Goal: Task Accomplishment & Management: Manage account settings

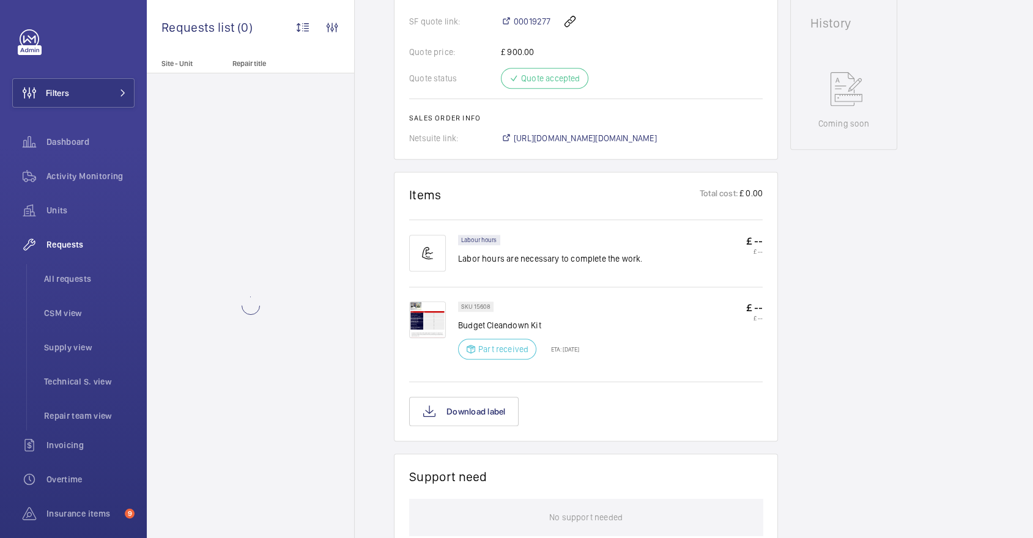
scroll to position [695, 0]
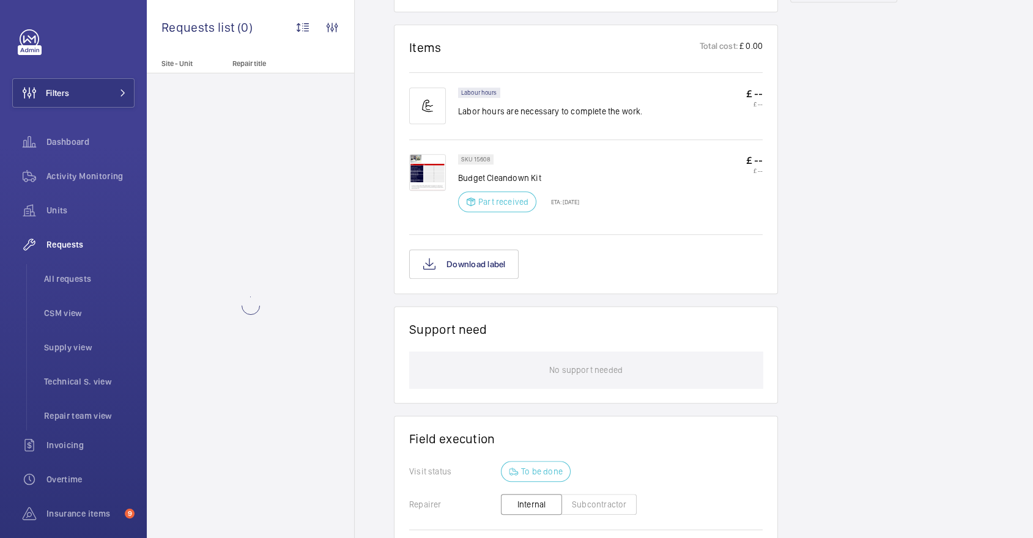
scroll to position [932, 0]
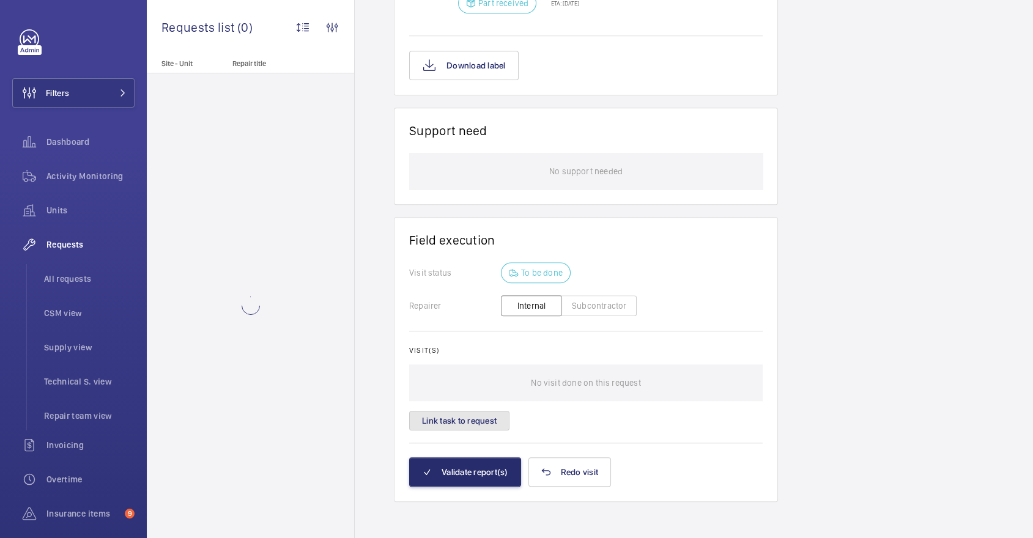
click at [469, 426] on button "Link task to request" at bounding box center [459, 421] width 100 height 20
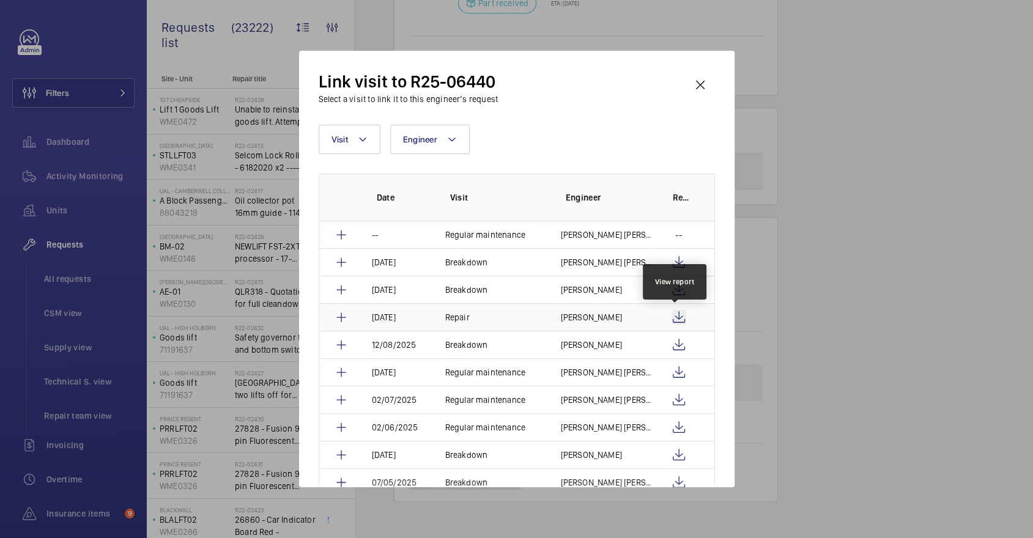
click at [673, 317] on wm-front-icon-button at bounding box center [679, 317] width 15 height 15
click at [677, 289] on wm-front-icon-button at bounding box center [679, 290] width 15 height 15
click at [676, 229] on p "--" at bounding box center [678, 235] width 6 height 12
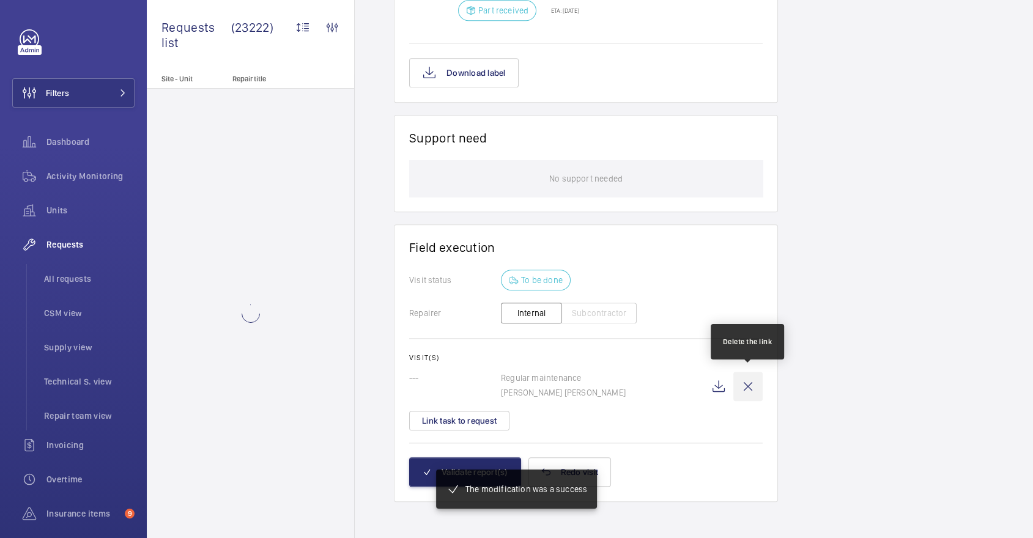
click at [744, 383] on wm-front-icon-button at bounding box center [747, 386] width 29 height 29
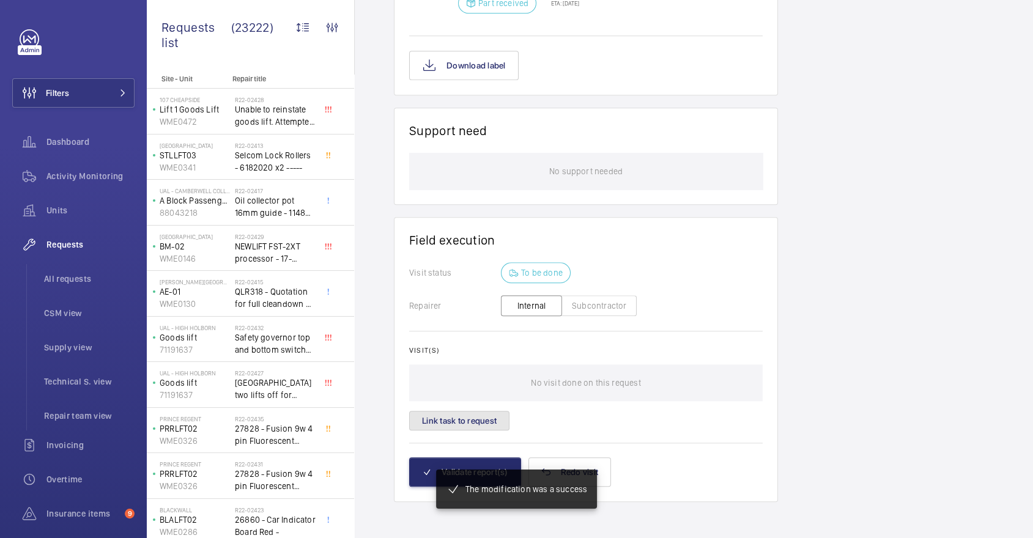
scroll to position [932, 0]
click at [450, 417] on button "Link task to request" at bounding box center [459, 421] width 100 height 20
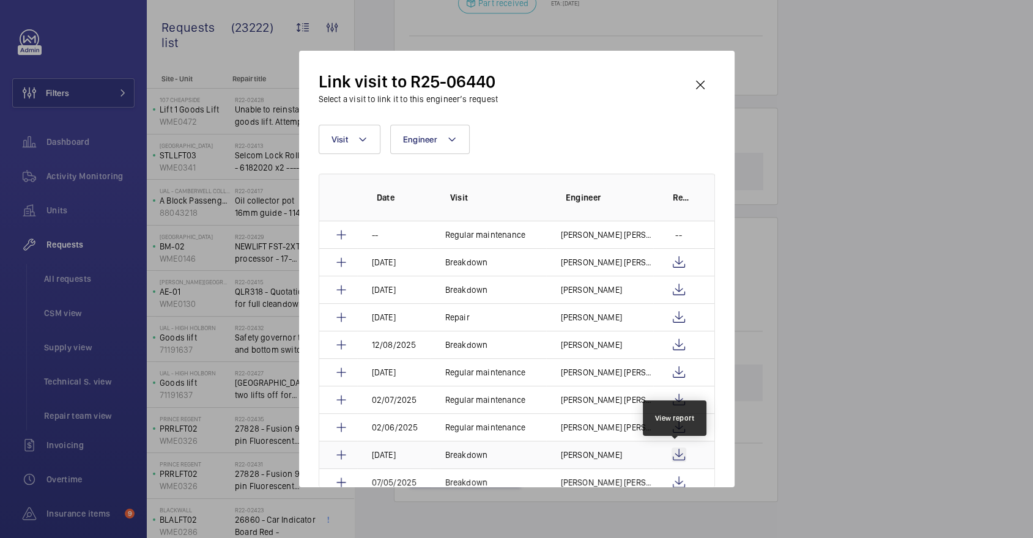
click at [673, 453] on wm-front-icon-button at bounding box center [679, 455] width 15 height 15
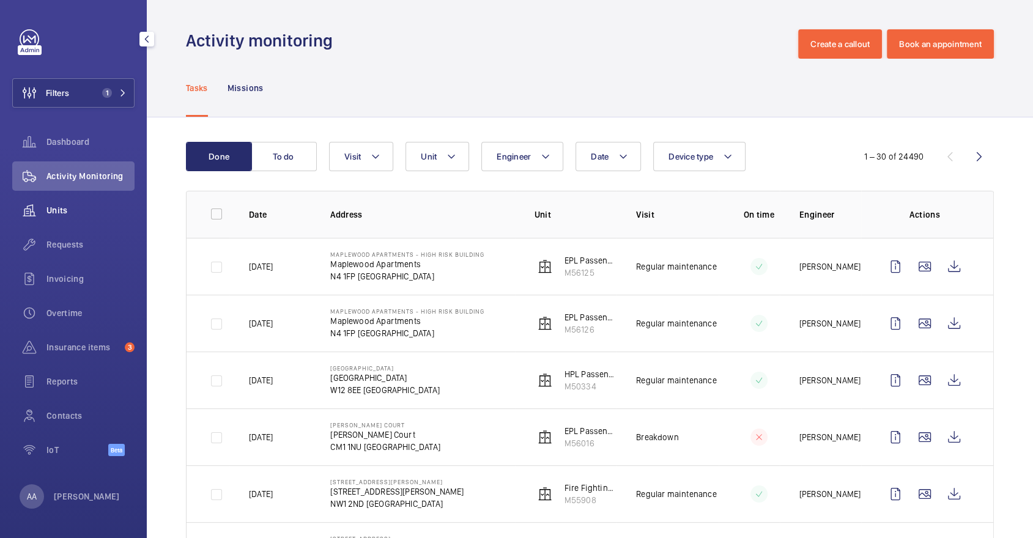
click at [58, 217] on div "Units" at bounding box center [73, 210] width 122 height 29
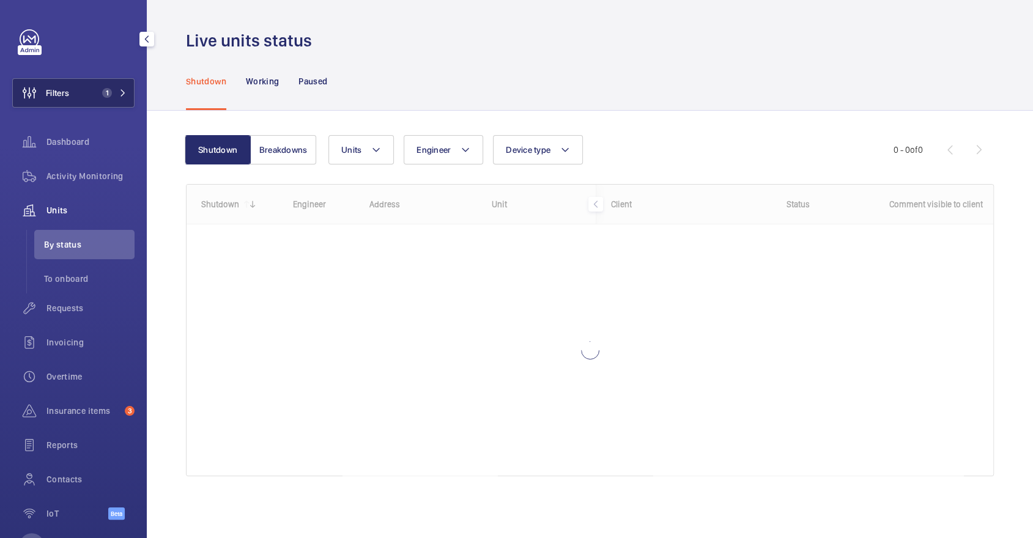
click at [84, 105] on button "Filters 1" at bounding box center [73, 92] width 122 height 29
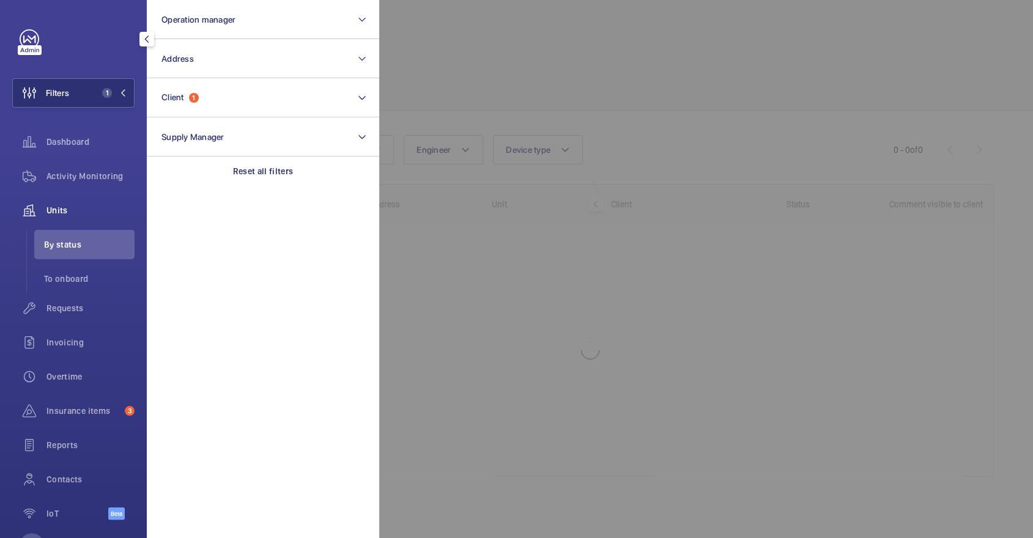
click at [620, 121] on div at bounding box center [895, 269] width 1033 height 538
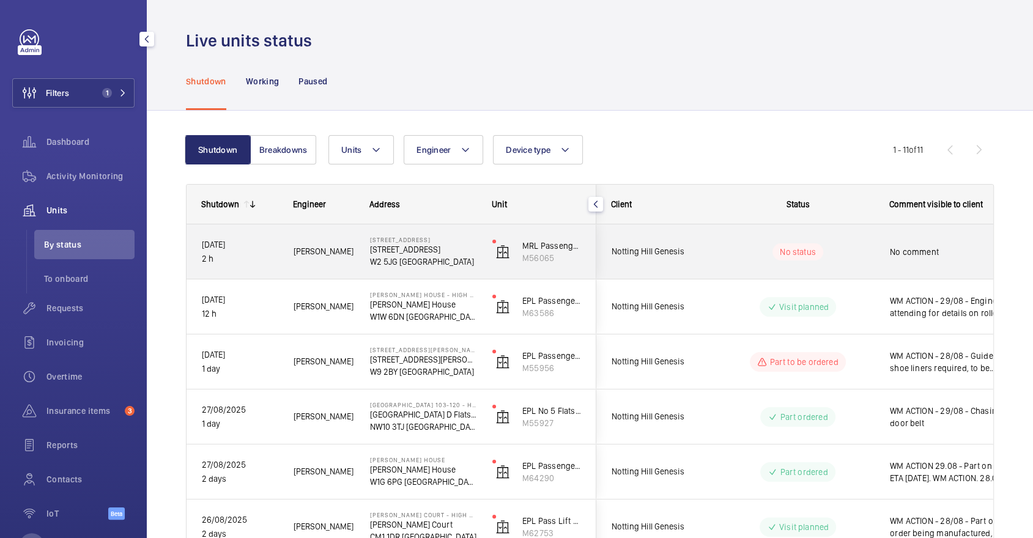
click at [858, 265] on div "No status" at bounding box center [790, 252] width 167 height 42
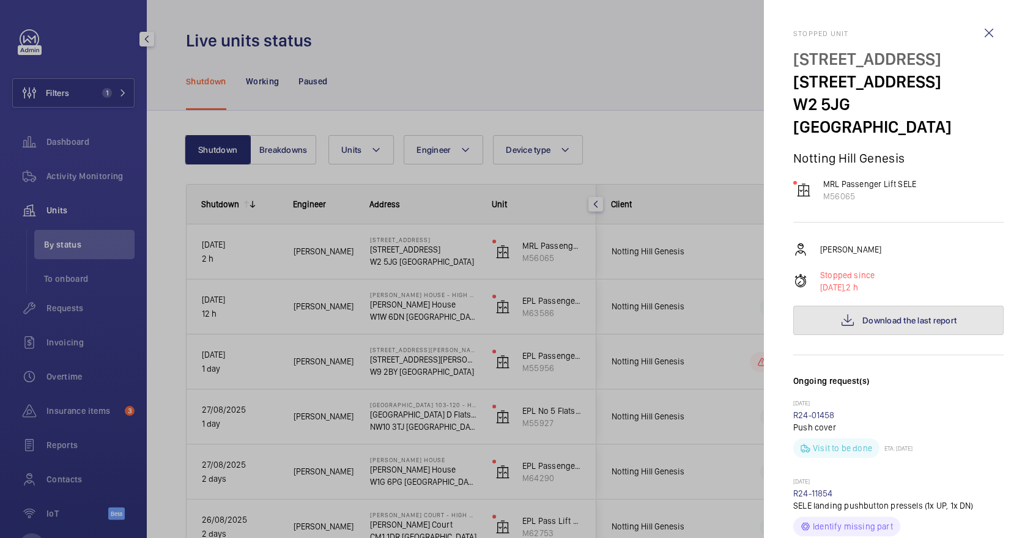
click at [916, 316] on span "Download the last report" at bounding box center [909, 321] width 94 height 10
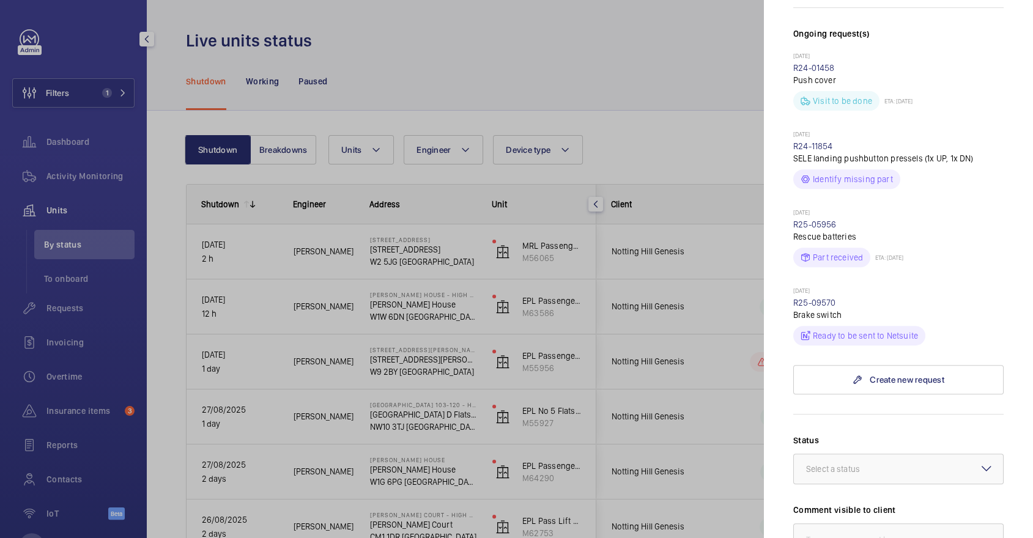
scroll to position [629, 0]
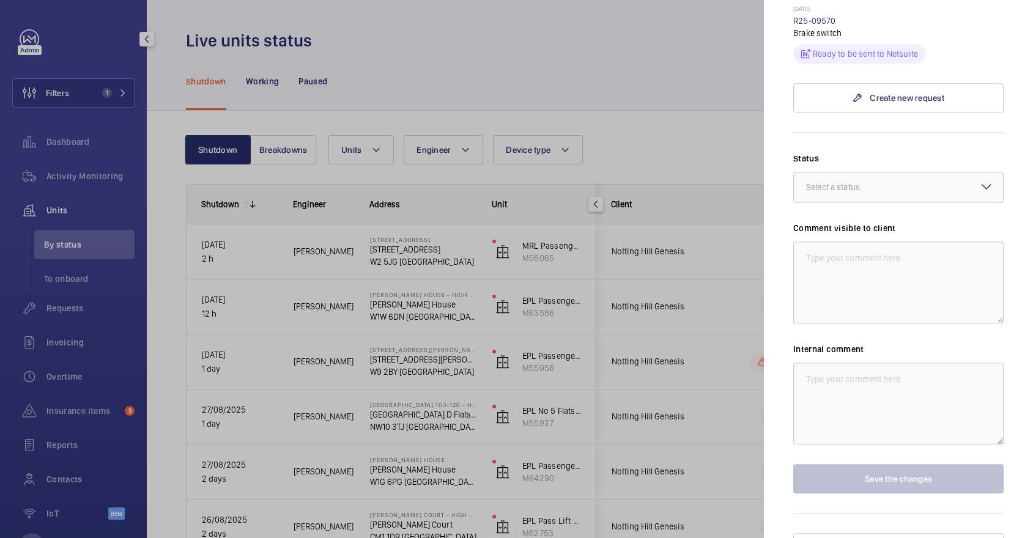
click at [850, 177] on div at bounding box center [898, 186] width 209 height 29
click at [865, 285] on span "Part to be ordered" at bounding box center [898, 291] width 185 height 12
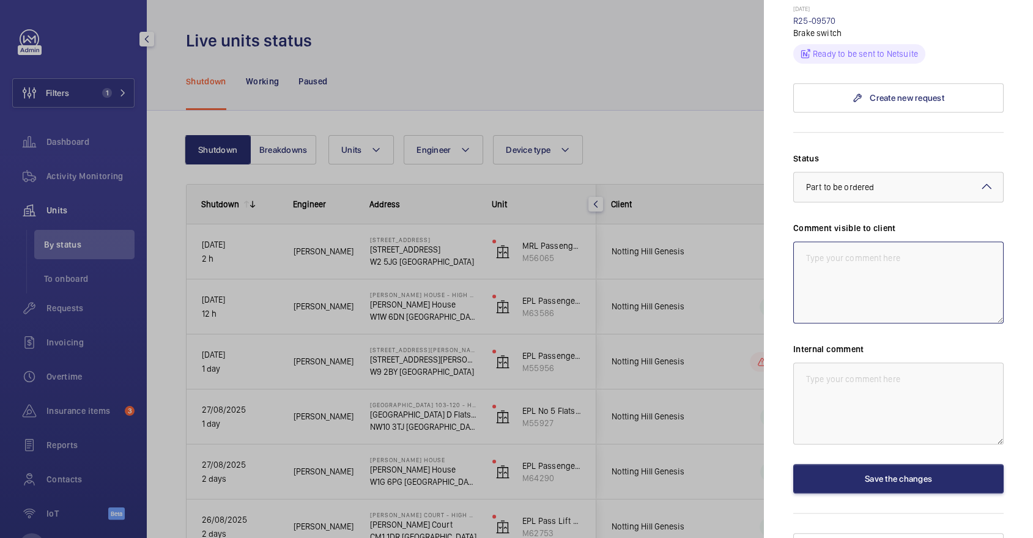
click at [883, 277] on textarea at bounding box center [898, 283] width 210 height 82
drag, startPoint x: 904, startPoint y: 262, endPoint x: 717, endPoint y: 192, distance: 199.2
click at [743, 208] on mat-sidenav-container "Filters 1 Dashboard Activity Monitoring Units By status To onboard Requests Inv…" at bounding box center [516, 269] width 1033 height 538
type textarea "WM ACTION - 29/08 - New brake switches required, sourcing eta"
click at [949, 438] on div "Status Select a status × Part to be ordered × Comment visible to client WM ACTI…" at bounding box center [898, 322] width 210 height 341
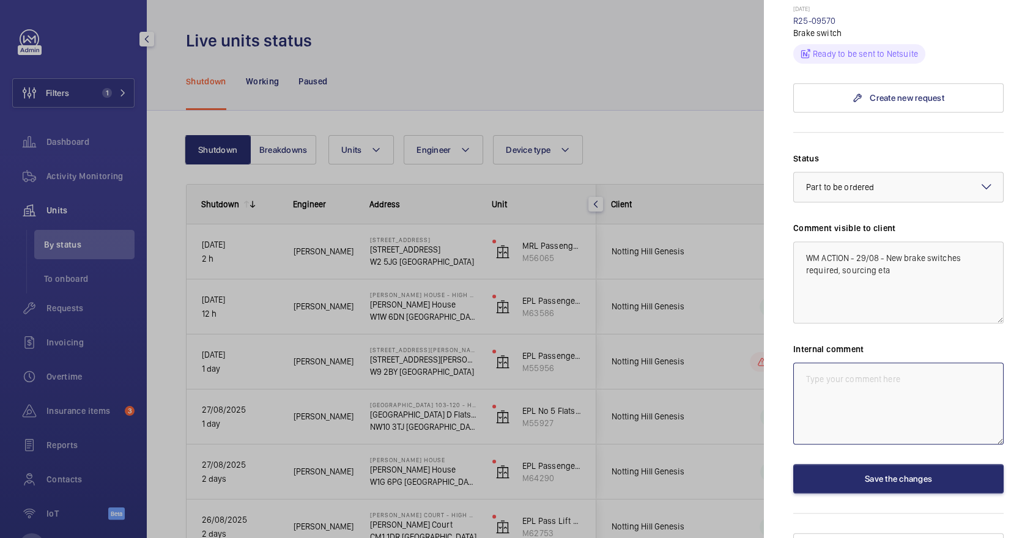
click at [920, 382] on textarea at bounding box center [898, 404] width 210 height 82
paste textarea "WM ACTION - 29/08 - New brake switches required, sourcing eta"
type textarea "WM ACTION - 29/08 - New brake switches required, sourcing eta"
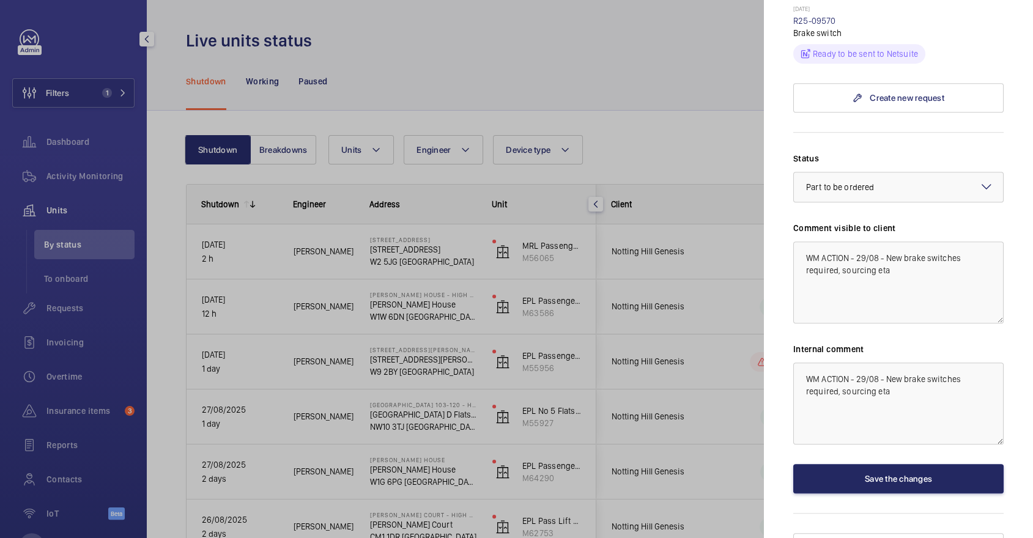
drag, startPoint x: 933, startPoint y: 432, endPoint x: 934, endPoint y: 442, distance: 9.8
click at [934, 440] on div "Status Select a status × Part to be ordered × Comment visible to client WM ACTI…" at bounding box center [898, 322] width 210 height 341
click at [934, 464] on button "Save the changes" at bounding box center [898, 478] width 210 height 29
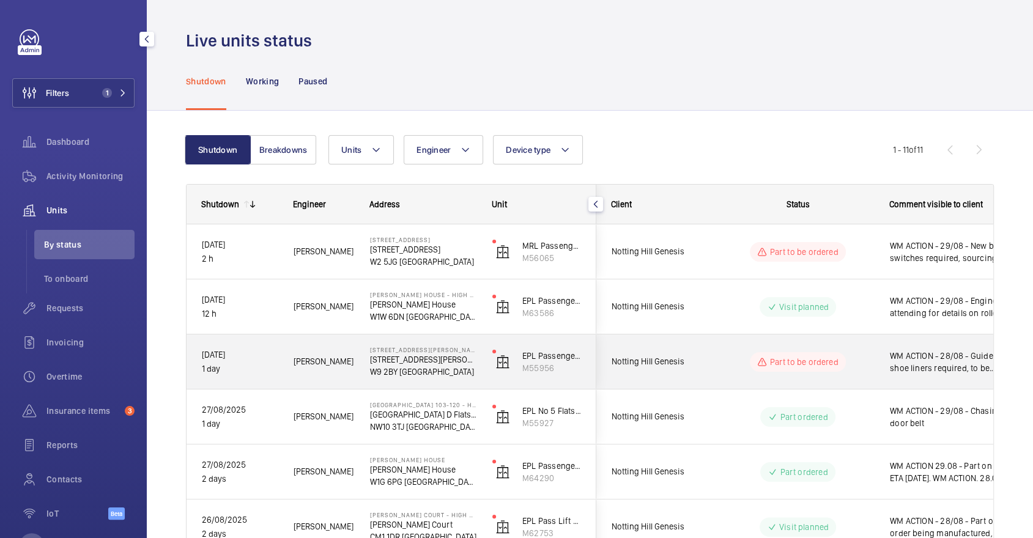
click at [908, 378] on div "WM ACTION - 28/08 - Guide rail shoe liners required, to be ordered" at bounding box center [945, 362] width 141 height 53
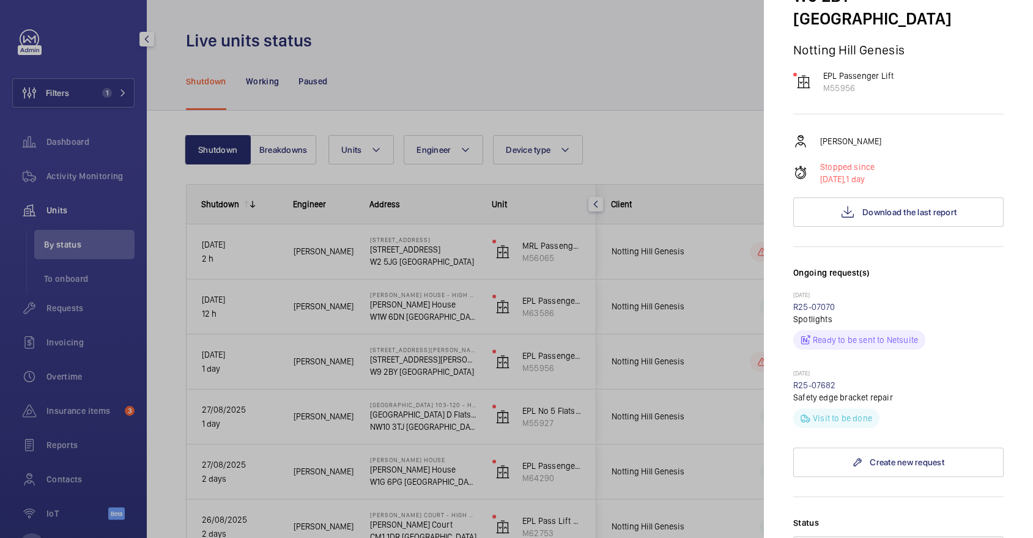
scroll to position [423, 0]
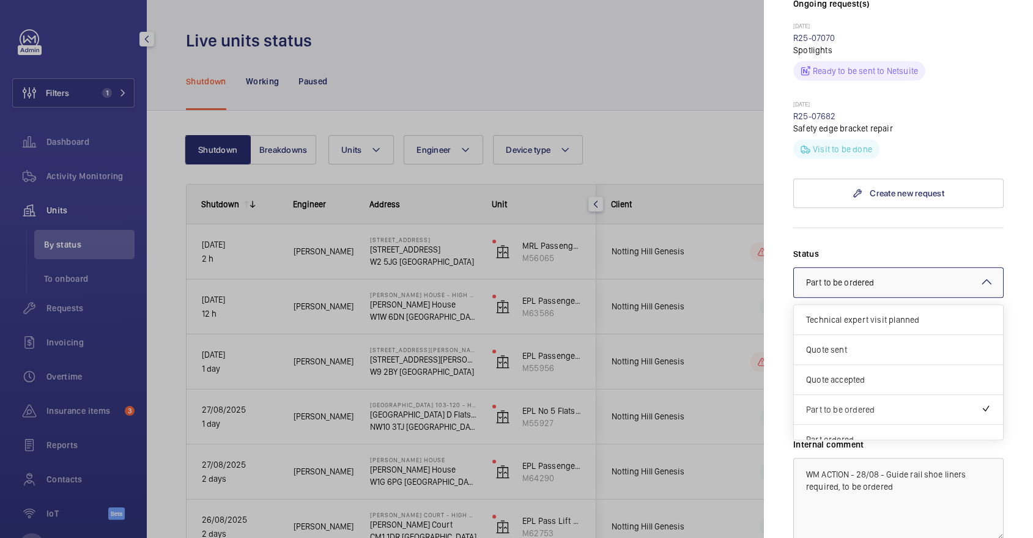
click at [941, 268] on div at bounding box center [898, 282] width 209 height 29
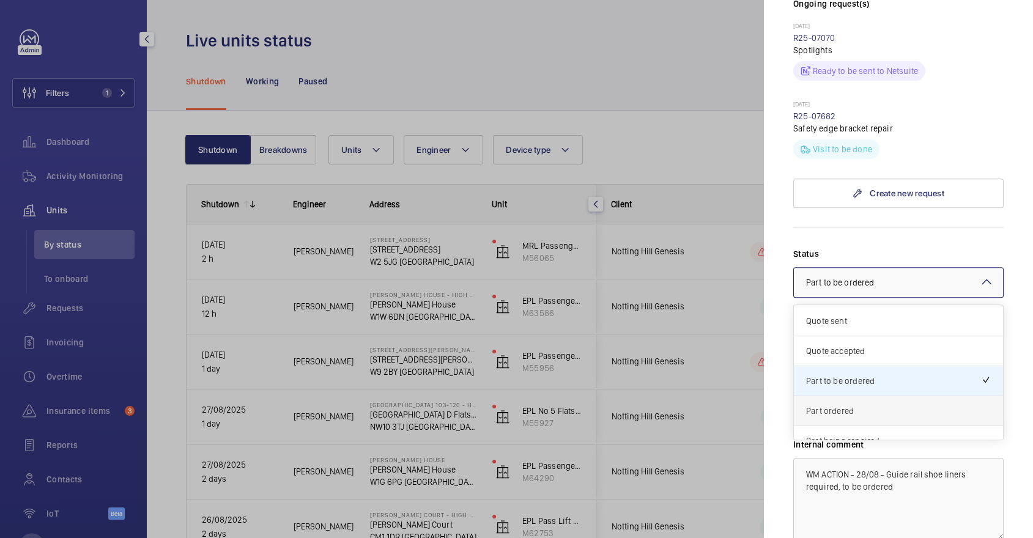
click at [870, 405] on span "Part ordered" at bounding box center [898, 411] width 185 height 12
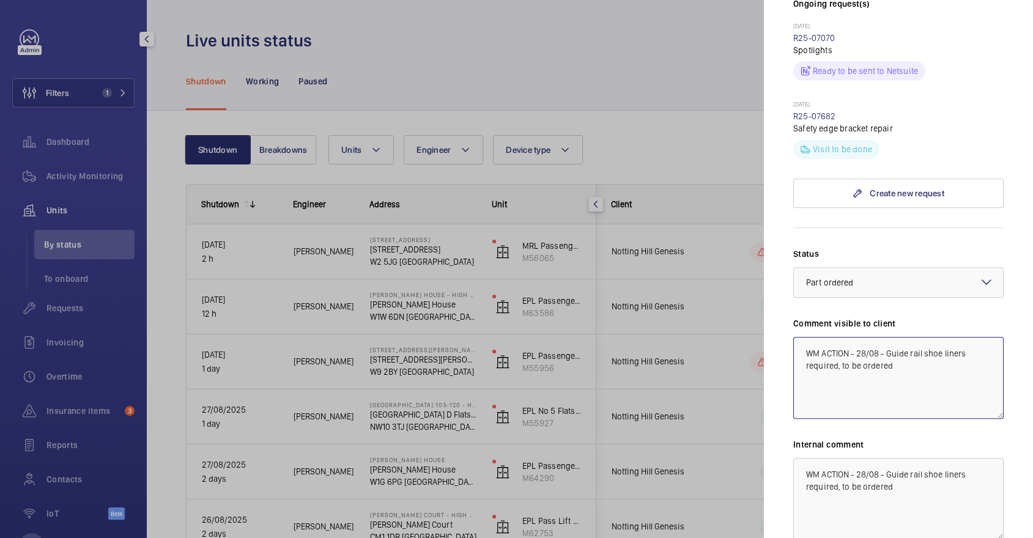
click at [859, 337] on textarea "WM ACTION - 28/08 - Guide rail shoe liners required, to be ordered" at bounding box center [898, 378] width 210 height 82
click at [872, 337] on textarea "WM ACTION - 28/08 - Guide rail shoe liners required, to be ordered" at bounding box center [898, 378] width 210 height 82
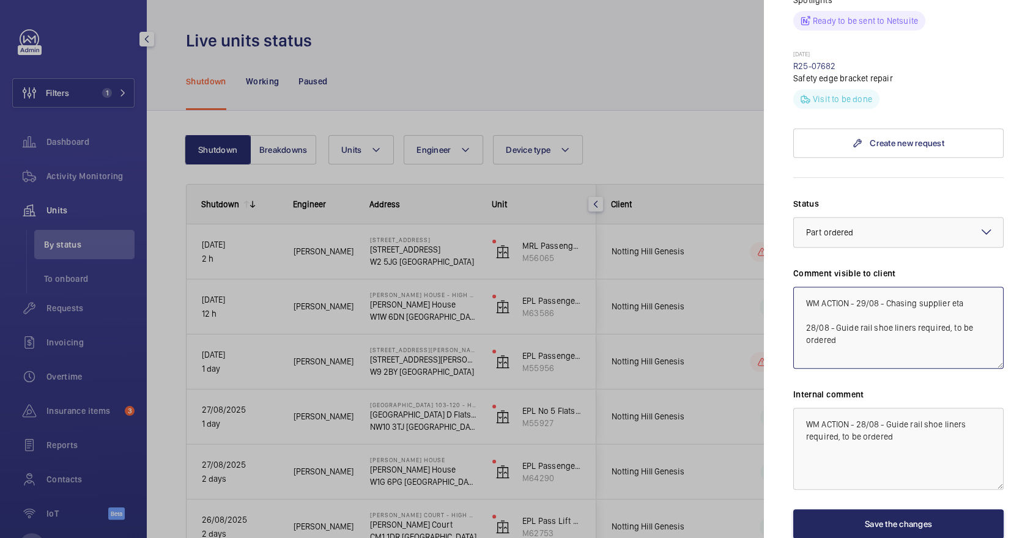
type textarea "WM ACTION - 29/08 - Chasing supplier eta 28/08 - Guide rail shoe liners require…"
click at [892, 510] on button "Save the changes" at bounding box center [898, 524] width 210 height 29
